Goal: Contribute content

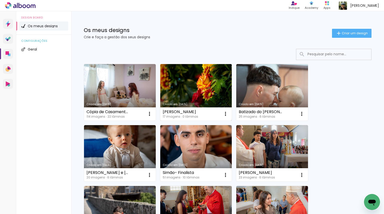
click at [181, 87] on link "Criado em [DATE]" at bounding box center [196, 92] width 72 height 57
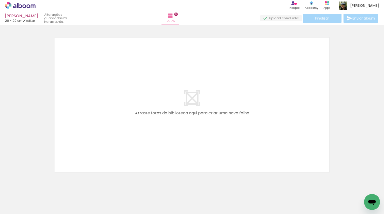
scroll to position [16, 0]
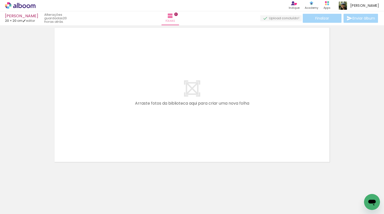
click at [13, 206] on span "Adicionar Fotos" at bounding box center [17, 207] width 15 height 6
click at [0, 0] on input "file" at bounding box center [0, 0] width 0 height 0
